Goal: Task Accomplishment & Management: Complete application form

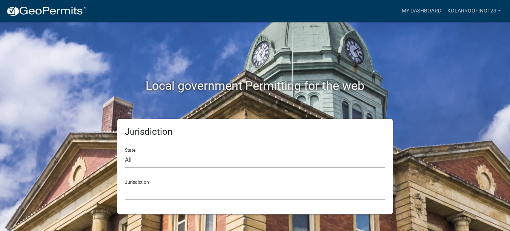
drag, startPoint x: 180, startPoint y: 165, endPoint x: 165, endPoint y: 165, distance: 15.5
click at [180, 165] on select "All [US_STATE] [US_STATE] [US_STATE] [US_STATE] [US_STATE] [US_STATE] [US_STATE…" at bounding box center [255, 159] width 260 height 15
select select "[US_STATE]"
click at [125, 152] on select "All [US_STATE] [US_STATE] [US_STATE] [US_STATE] [US_STATE] [US_STATE] [US_STATE…" at bounding box center [255, 159] width 260 height 15
click at [137, 189] on select "City of [GEOGRAPHIC_DATA], [US_STATE] City of [GEOGRAPHIC_DATA], [US_STATE] Cit…" at bounding box center [255, 192] width 260 height 15
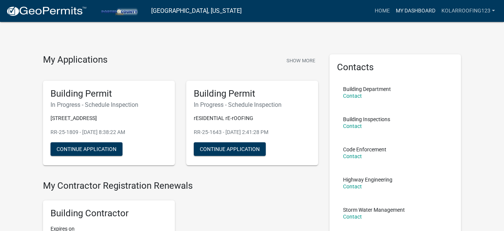
click at [398, 8] on link "My Dashboard" at bounding box center [416, 11] width 46 height 14
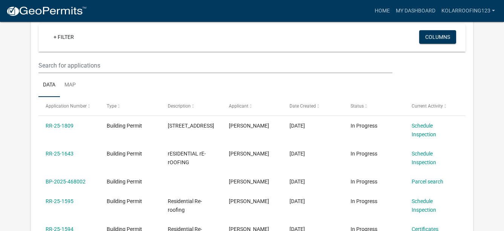
scroll to position [61, 0]
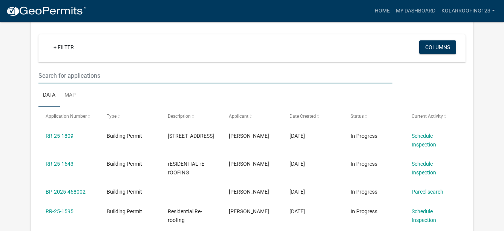
click at [66, 75] on input "text" at bounding box center [215, 75] width 354 height 15
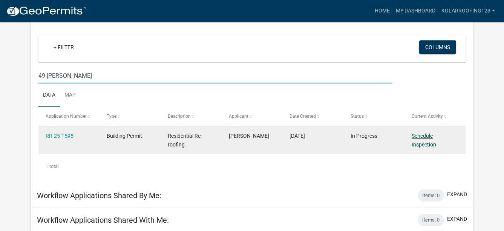
type input "49 [PERSON_NAME]"
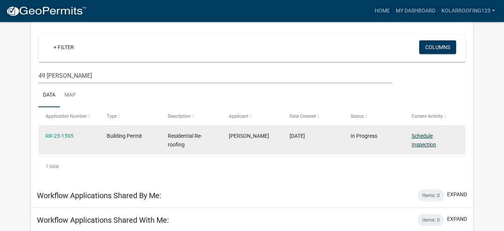
click at [424, 143] on link "Schedule Inspection" at bounding box center [424, 140] width 25 height 15
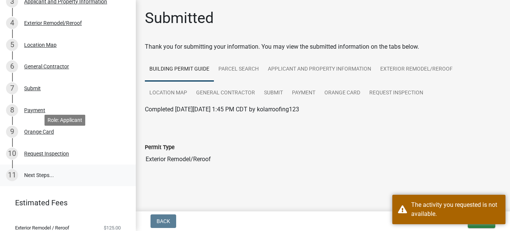
scroll to position [151, 0]
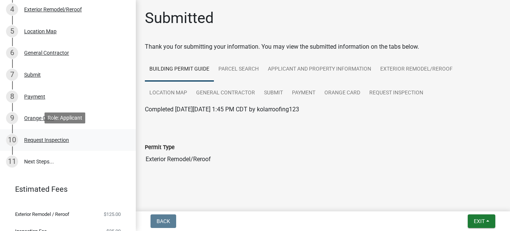
click at [56, 137] on div "Request Inspection" at bounding box center [46, 139] width 45 height 5
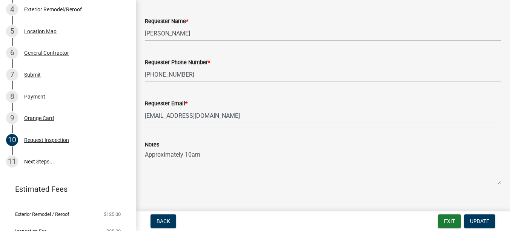
scroll to position [502, 0]
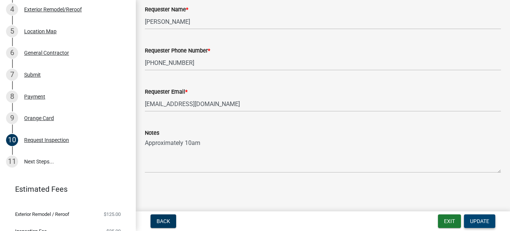
click at [481, 222] on span "Update" at bounding box center [479, 221] width 19 height 6
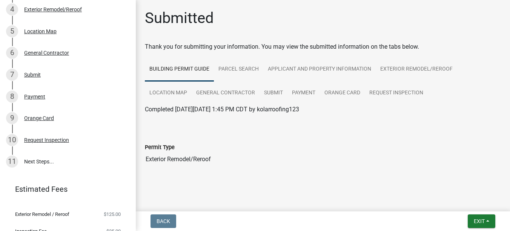
scroll to position [3, 0]
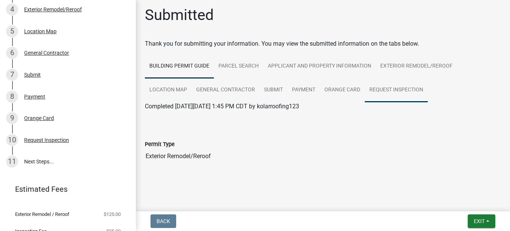
click at [370, 92] on link "Request Inspection" at bounding box center [396, 90] width 63 height 24
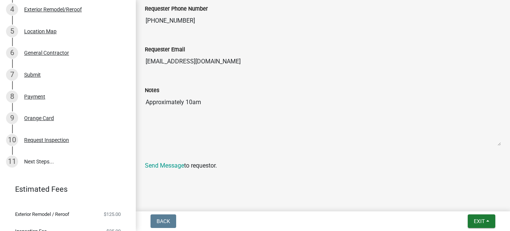
scroll to position [343, 0]
click at [169, 164] on link "Send Message" at bounding box center [164, 164] width 39 height 7
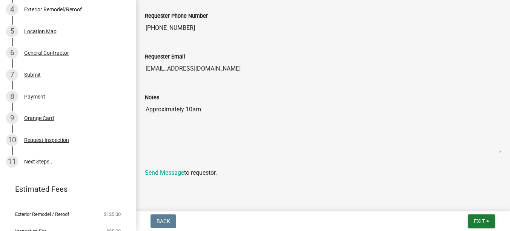
scroll to position [340, 0]
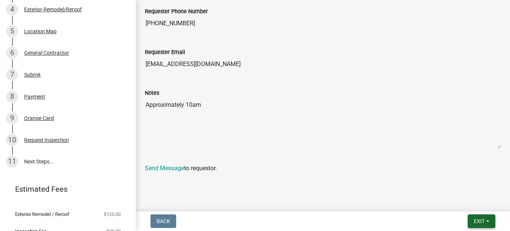
click at [487, 225] on button "Exit" at bounding box center [482, 221] width 28 height 14
click at [463, 186] on button "Save" at bounding box center [465, 183] width 60 height 18
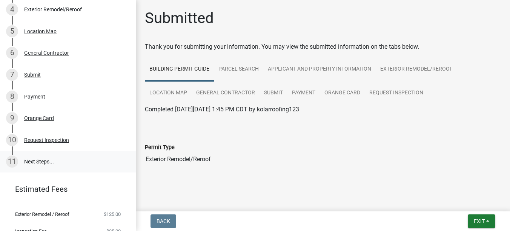
click at [37, 156] on link "11 Next Steps..." at bounding box center [68, 162] width 136 height 22
drag, startPoint x: 37, startPoint y: 156, endPoint x: 30, endPoint y: 158, distance: 7.9
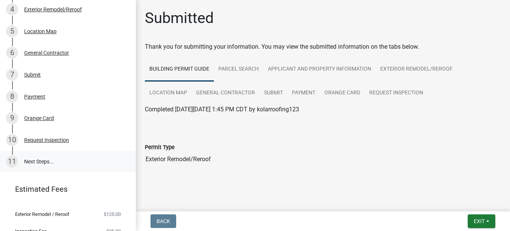
click at [30, 158] on link "11 Next Steps..." at bounding box center [68, 162] width 136 height 22
click at [34, 144] on div "10 Request Inspection" at bounding box center [65, 140] width 118 height 12
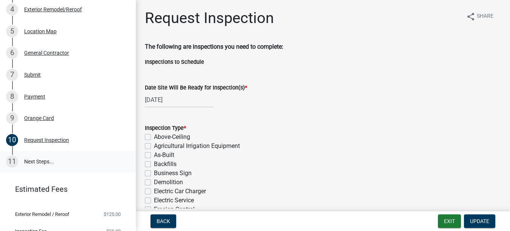
click at [30, 157] on link "11 Next Steps..." at bounding box center [68, 162] width 136 height 22
click at [31, 157] on link "11 Next Steps..." at bounding box center [68, 162] width 136 height 22
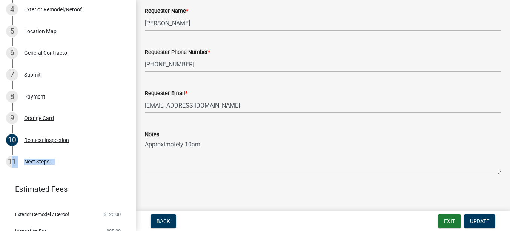
scroll to position [502, 0]
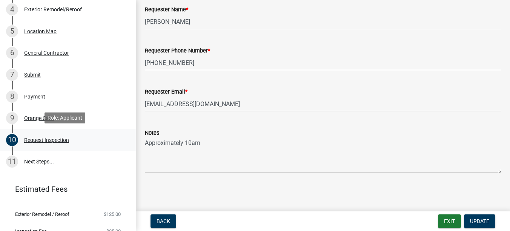
click at [42, 144] on div "10 Request Inspection" at bounding box center [65, 140] width 118 height 12
click at [33, 155] on link "11 Next Steps..." at bounding box center [68, 162] width 136 height 22
click at [481, 221] on span "Update" at bounding box center [479, 221] width 19 height 6
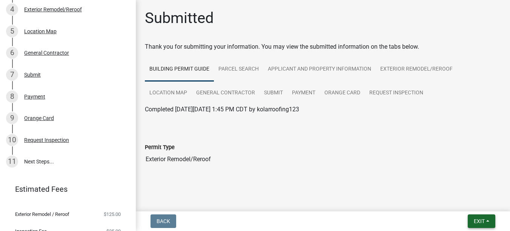
click at [474, 220] on span "Exit" at bounding box center [479, 221] width 11 height 6
click at [474, 187] on button "Save" at bounding box center [465, 183] width 60 height 18
click at [480, 215] on button "Exit" at bounding box center [482, 221] width 28 height 14
click at [465, 204] on button "Save & Exit" at bounding box center [465, 201] width 60 height 18
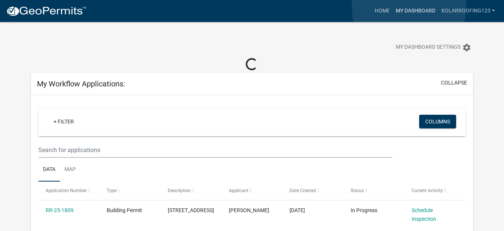
click at [409, 7] on link "My Dashboard" at bounding box center [416, 11] width 46 height 14
click at [403, 6] on link "My Dashboard" at bounding box center [416, 11] width 46 height 14
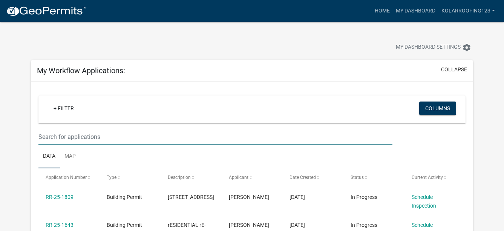
click at [264, 137] on input "text" at bounding box center [215, 136] width 354 height 15
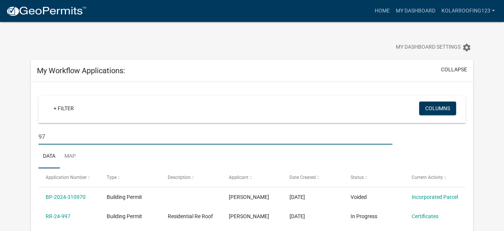
type input "9"
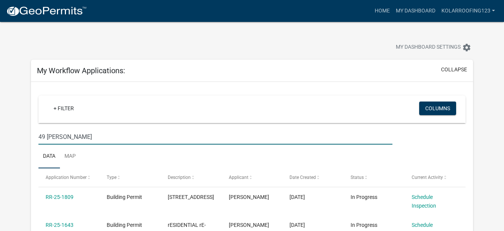
type input "49 [PERSON_NAME]"
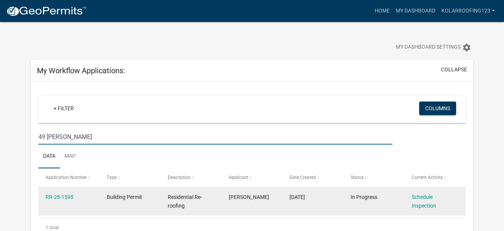
click at [427, 201] on div "Schedule Inspection" at bounding box center [435, 201] width 46 height 17
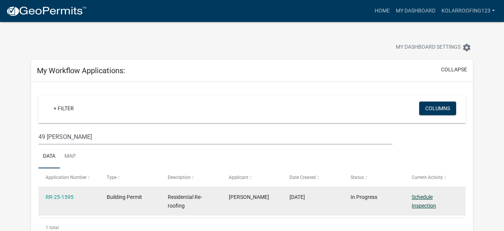
click at [427, 205] on link "Schedule Inspection" at bounding box center [424, 201] width 25 height 15
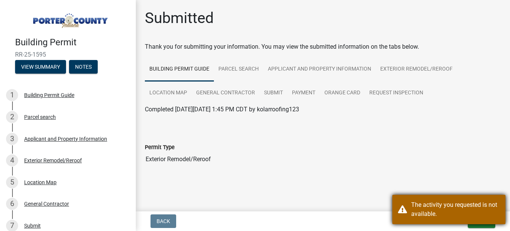
click at [454, 204] on div "The activity you requested is not available." at bounding box center [455, 209] width 89 height 18
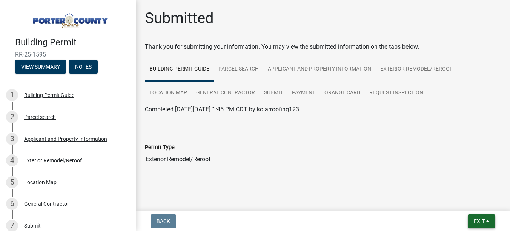
click at [478, 223] on span "Exit" at bounding box center [479, 221] width 11 height 6
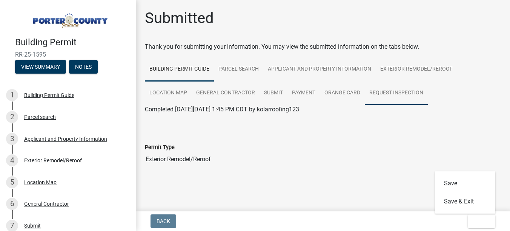
click at [403, 90] on link "Request Inspection" at bounding box center [396, 93] width 63 height 24
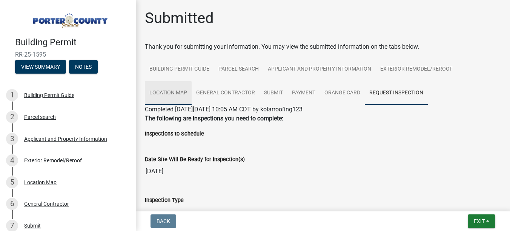
drag, startPoint x: 175, startPoint y: 98, endPoint x: 184, endPoint y: 97, distance: 9.1
click at [174, 98] on link "Location Map" at bounding box center [168, 93] width 47 height 24
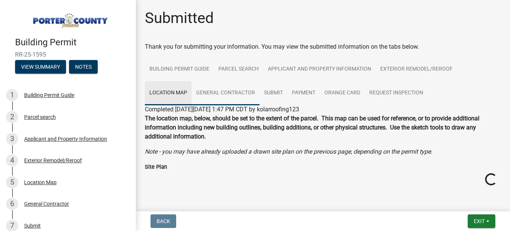
click at [235, 95] on link "General Contractor" at bounding box center [226, 93] width 68 height 24
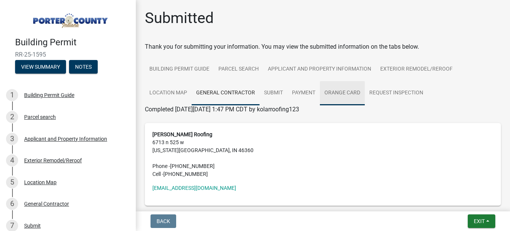
drag, startPoint x: 345, startPoint y: 93, endPoint x: 356, endPoint y: 93, distance: 10.6
click at [346, 93] on link "Orange Card" at bounding box center [342, 93] width 45 height 24
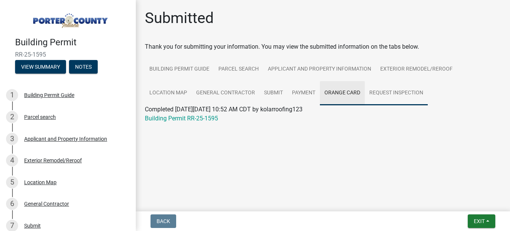
click at [391, 93] on link "Request Inspection" at bounding box center [396, 93] width 63 height 24
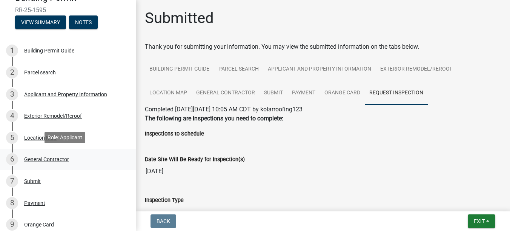
scroll to position [113, 0]
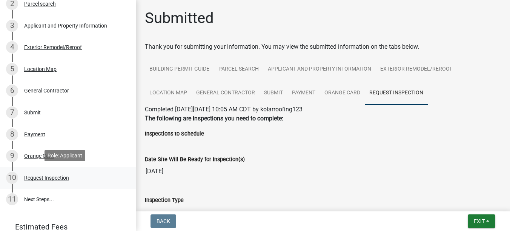
click at [48, 175] on div "Request Inspection" at bounding box center [46, 177] width 45 height 5
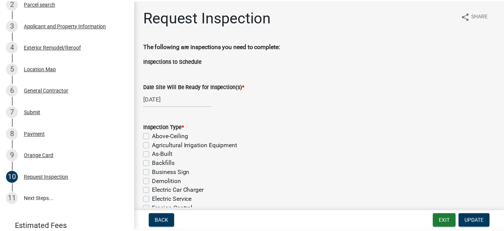
scroll to position [0, 0]
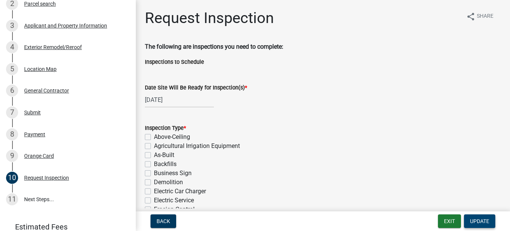
click at [473, 220] on span "Update" at bounding box center [479, 221] width 19 height 6
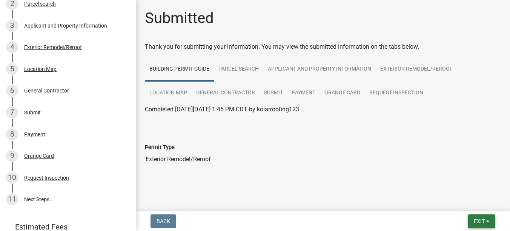
click at [479, 224] on span "Exit" at bounding box center [479, 221] width 11 height 6
click at [447, 197] on button "Save & Exit" at bounding box center [465, 201] width 60 height 18
